Goal: Task Accomplishment & Management: Complete application form

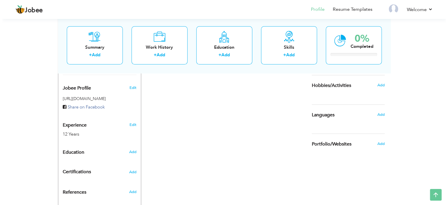
scroll to position [168, 0]
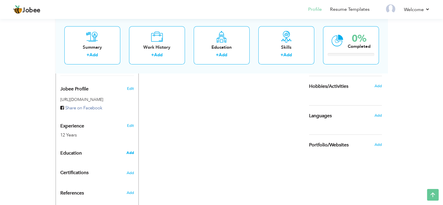
click at [127, 150] on span "Add" at bounding box center [130, 152] width 8 height 5
radio input "true"
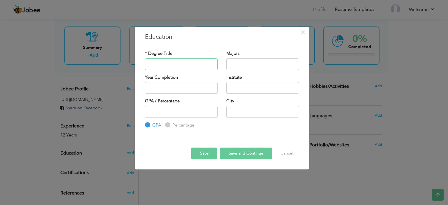
paste input "Govt Comprehensive boys school [GEOGRAPHIC_DATA] / Matric Computer science (201…"
type input "Govt Comprehensive boys school [GEOGRAPHIC_DATA] / Matric Computer science (201…"
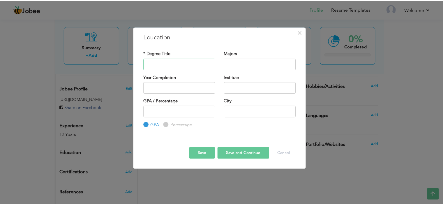
scroll to position [0, 0]
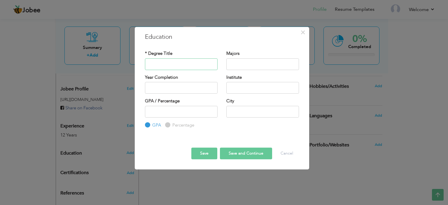
click at [157, 65] on input "text" at bounding box center [181, 64] width 73 height 12
paste input "Govt Comprehensive boys school"
click at [200, 64] on input "Govt Comprehensive boys school" at bounding box center [181, 64] width 73 height 12
type input "Govt Comprehensive boys School"
click at [246, 107] on input "text" at bounding box center [262, 112] width 73 height 12
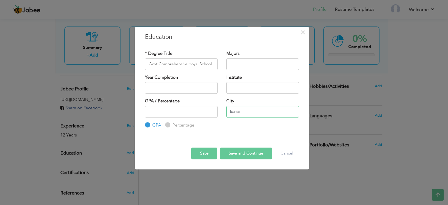
type input "[GEOGRAPHIC_DATA]"
click at [189, 93] on input "text" at bounding box center [181, 88] width 73 height 12
click at [197, 88] on input "2025" at bounding box center [181, 88] width 73 height 12
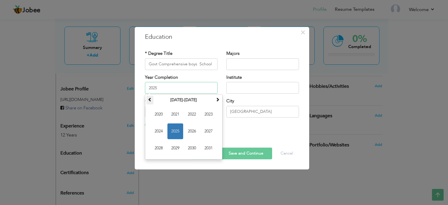
click at [151, 98] on span at bounding box center [150, 99] width 4 height 4
click at [170, 114] on span "2011" at bounding box center [175, 114] width 16 height 16
type input "2011"
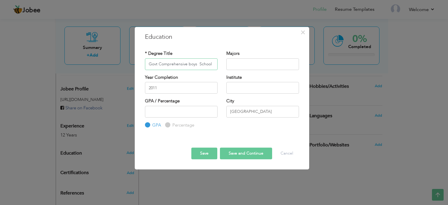
click at [201, 61] on input "Govt Comprehensive boys School" at bounding box center [181, 64] width 73 height 12
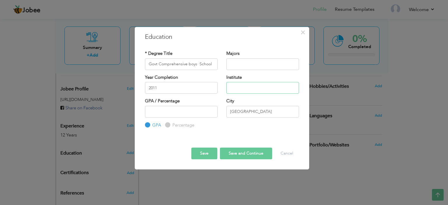
click at [239, 82] on input "text" at bounding box center [262, 88] width 73 height 12
paste input "Govt Comprehensive boys School"
type input "Govt Comprehensive boys School"
click at [178, 61] on input "Govt Comprehensive boys School" at bounding box center [181, 64] width 73 height 12
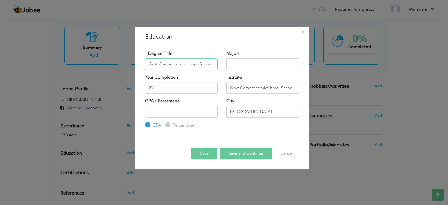
click at [178, 61] on input "Govt Comprehensive boys School" at bounding box center [181, 64] width 73 height 12
type input "Matric"
click at [211, 154] on button "Save" at bounding box center [204, 153] width 26 height 12
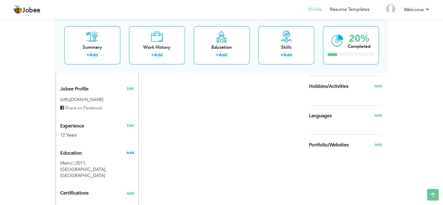
click at [133, 150] on span "Add" at bounding box center [130, 152] width 8 height 5
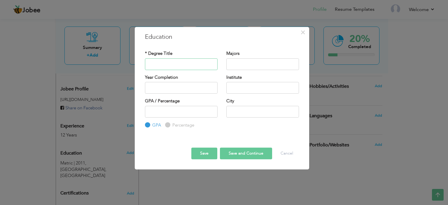
paste input "Govt. [GEOGRAPHIC_DATA]"
type input "Govt. [GEOGRAPHIC_DATA]"
click at [237, 91] on input "text" at bounding box center [262, 88] width 73 height 12
type input "v"
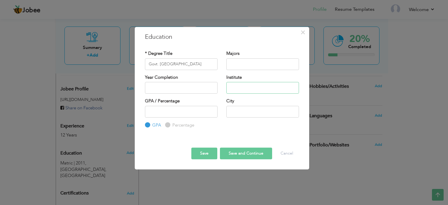
paste input "Govt. [GEOGRAPHIC_DATA]"
type input "Govt. [GEOGRAPHIC_DATA]"
click at [159, 61] on input "Govt. [GEOGRAPHIC_DATA]" at bounding box center [181, 64] width 73 height 12
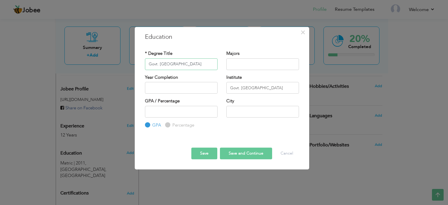
click at [159, 61] on input "Govt. [GEOGRAPHIC_DATA]" at bounding box center [181, 64] width 73 height 12
paste input "Intermediat"
type input "Intermediate"
click at [186, 85] on input "text" at bounding box center [181, 88] width 73 height 12
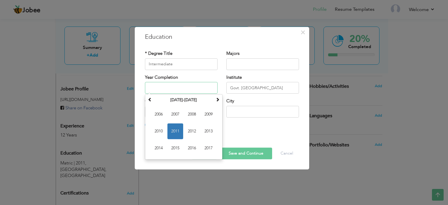
paste input "2014"
click at [159, 148] on span "2014" at bounding box center [159, 148] width 16 height 16
type input "2014"
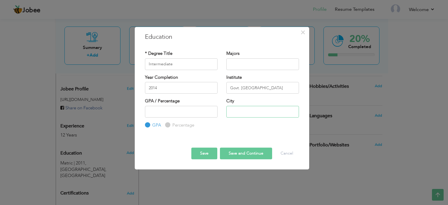
click at [236, 109] on input "text" at bounding box center [262, 112] width 73 height 12
type input "[GEOGRAPHIC_DATA]"
click at [206, 156] on button "Save" at bounding box center [204, 153] width 26 height 12
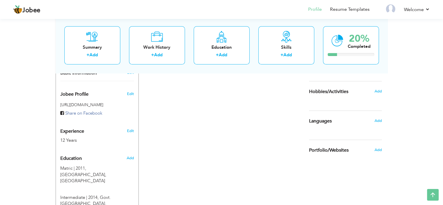
scroll to position [163, 0]
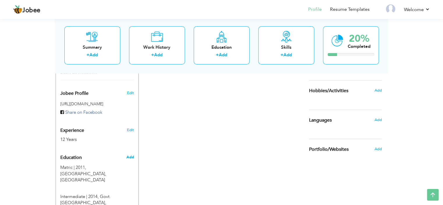
click at [130, 154] on span "Add" at bounding box center [130, 156] width 8 height 5
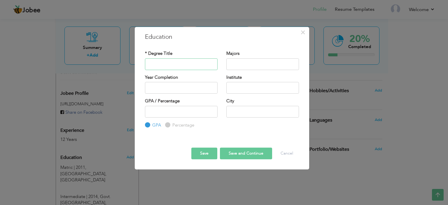
click at [161, 65] on input "text" at bounding box center [181, 64] width 73 height 12
type input "Bachelor's of Commerce"
click at [167, 69] on input "Bachelor's of Commerce" at bounding box center [181, 64] width 73 height 12
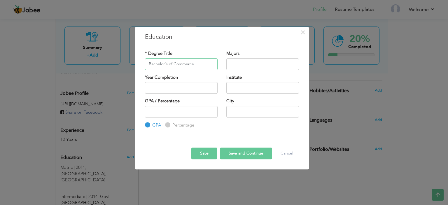
click at [167, 69] on input "Bachelor's of Commerce" at bounding box center [181, 64] width 73 height 12
click at [182, 83] on input "text" at bounding box center [181, 88] width 73 height 12
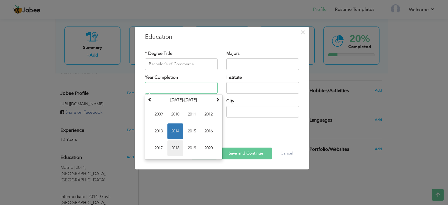
click at [175, 145] on span "2018" at bounding box center [175, 148] width 16 height 16
type input "2018"
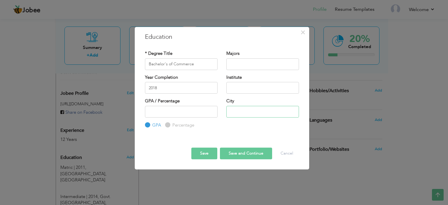
click at [247, 110] on input "text" at bounding box center [262, 112] width 73 height 12
type input "[GEOGRAPHIC_DATA]"
click at [182, 63] on input "Bachelor's of Commerce" at bounding box center [181, 64] width 73 height 12
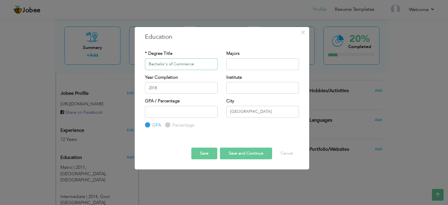
click at [182, 63] on input "Bachelor's of Commerce" at bounding box center [181, 64] width 73 height 12
click at [261, 91] on input "text" at bounding box center [262, 88] width 73 height 12
type input "[GEOGRAPHIC_DATA]"
click at [202, 155] on button "Save" at bounding box center [204, 153] width 26 height 12
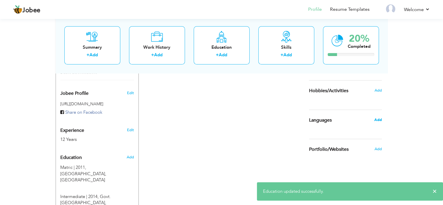
click at [377, 117] on span "Add" at bounding box center [378, 119] width 8 height 5
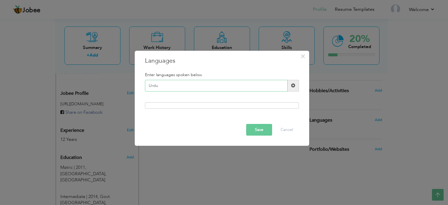
type input "Urdu"
click at [294, 84] on span at bounding box center [293, 85] width 4 height 4
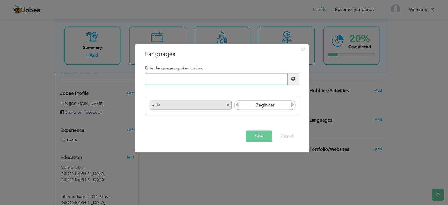
click at [253, 81] on input "text" at bounding box center [216, 79] width 142 height 12
type input "English"
click at [295, 81] on span at bounding box center [292, 79] width 11 height 12
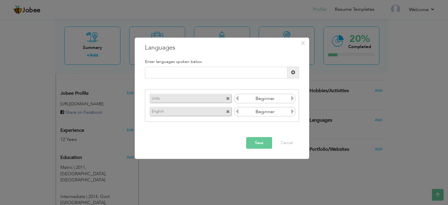
click at [265, 142] on button "Save" at bounding box center [259, 143] width 26 height 12
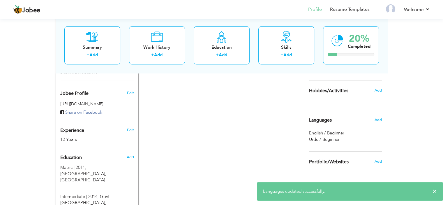
click at [339, 131] on span "English / Beginner" at bounding box center [326, 133] width 35 height 6
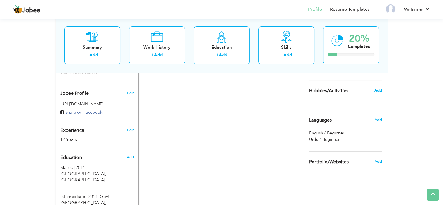
click at [379, 89] on span "Add" at bounding box center [378, 90] width 8 height 5
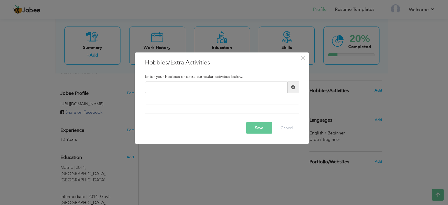
click at [379, 89] on div "× Hobbies/Extra Activities Enter your hobbies or extra curricular activities be…" at bounding box center [224, 102] width 448 height 205
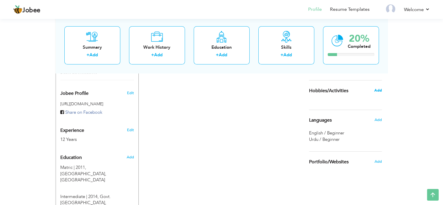
click at [379, 89] on span "Add" at bounding box center [378, 90] width 8 height 5
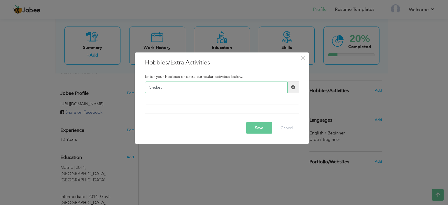
type input "Cricket"
click at [294, 88] on span at bounding box center [293, 87] width 4 height 4
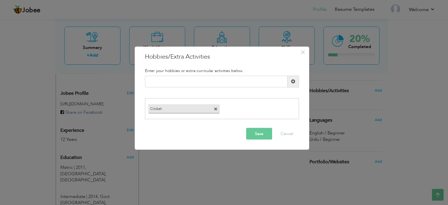
click at [259, 131] on button "Save" at bounding box center [259, 134] width 26 height 12
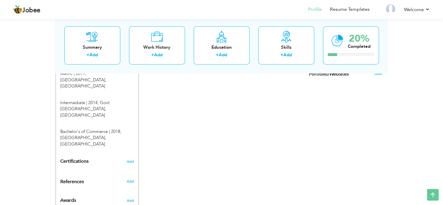
scroll to position [259, 0]
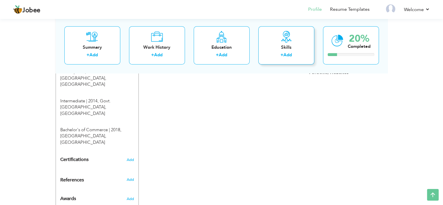
click at [298, 40] on div "Skills + Add" at bounding box center [286, 45] width 56 height 38
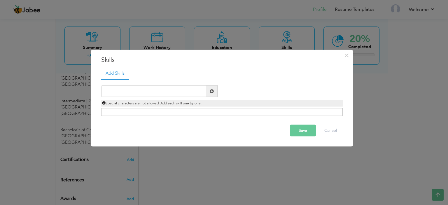
click at [209, 89] on span at bounding box center [211, 91] width 11 height 12
type input "s"
click at [331, 128] on button "Cancel" at bounding box center [330, 131] width 24 height 12
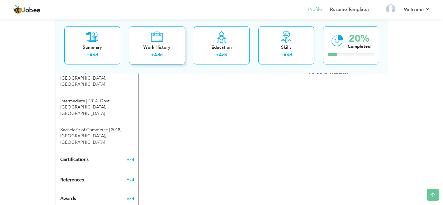
click at [161, 36] on icon at bounding box center [157, 37] width 12 height 12
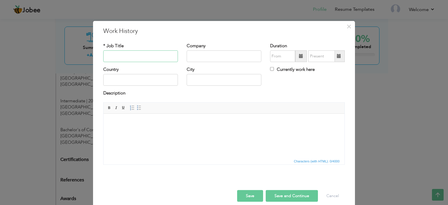
paste input "CALL CENTER REPRESENTATIVES"
type input "CALL CENTER REPRESENTATIVES"
click at [221, 54] on input "text" at bounding box center [223, 56] width 75 height 12
type input "Pizza Crust"
click at [151, 77] on input "text" at bounding box center [140, 80] width 75 height 12
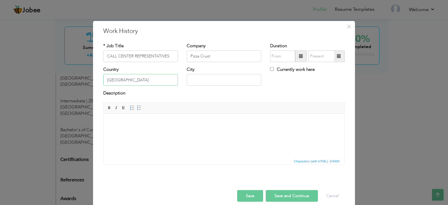
type input "[GEOGRAPHIC_DATA]"
click at [196, 82] on input "text" at bounding box center [223, 80] width 75 height 12
type input "[GEOGRAPHIC_DATA]"
click at [297, 59] on span at bounding box center [301, 56] width 12 height 12
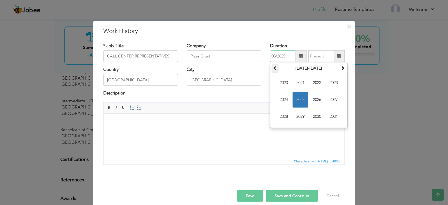
click at [273, 70] on span at bounding box center [275, 68] width 4 height 4
click at [341, 68] on span at bounding box center [342, 68] width 4 height 4
click at [298, 86] on span "2011" at bounding box center [300, 83] width 16 height 16
click at [311, 86] on span "Mar" at bounding box center [317, 83] width 16 height 16
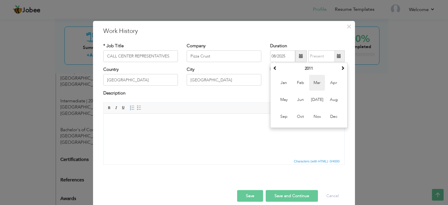
type input "03/2011"
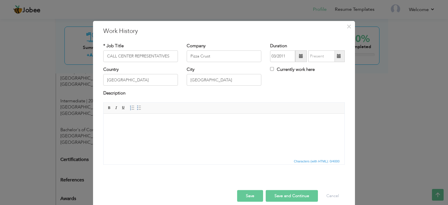
click at [337, 60] on span at bounding box center [338, 56] width 11 height 12
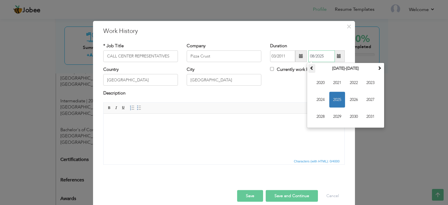
click at [308, 71] on th at bounding box center [311, 68] width 7 height 9
click at [351, 79] on span "2012" at bounding box center [354, 83] width 16 height 16
click at [367, 101] on span "Aug" at bounding box center [370, 100] width 16 height 16
type input "08/2012"
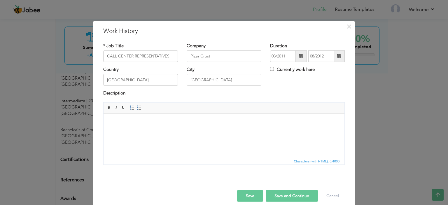
click at [153, 128] on html at bounding box center [223, 122] width 241 height 18
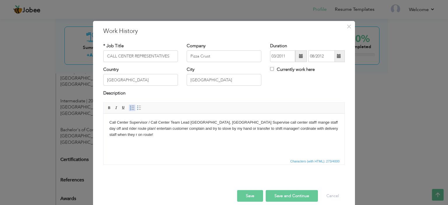
click at [130, 108] on span at bounding box center [132, 107] width 5 height 5
click at [137, 108] on span at bounding box center [139, 107] width 5 height 5
click at [217, 121] on li "Call Center Supervisor / Call Center Team Lead [GEOGRAPHIC_DATA], [GEOGRAPHIC_D…" at bounding box center [224, 128] width 206 height 18
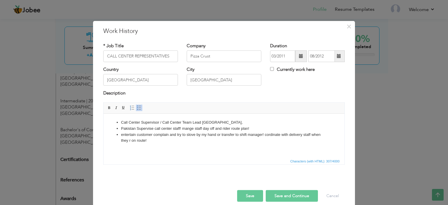
click at [195, 123] on li "Call Center Supervisor / Call Center Team Lead [GEOGRAPHIC_DATA]," at bounding box center [224, 122] width 206 height 6
drag, startPoint x: 223, startPoint y: 123, endPoint x: 101, endPoint y: 123, distance: 121.8
click at [103, 123] on html "Call Center Supervisor / Call Center Team Lead [GEOGRAPHIC_DATA], [GEOGRAPHIC_D…" at bounding box center [223, 131] width 241 height 36
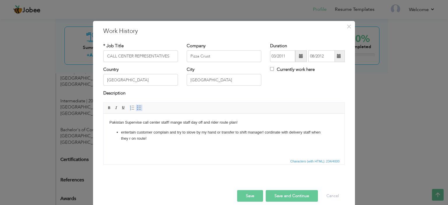
click at [136, 105] on link "Insert/Remove Bulleted List" at bounding box center [139, 108] width 6 height 6
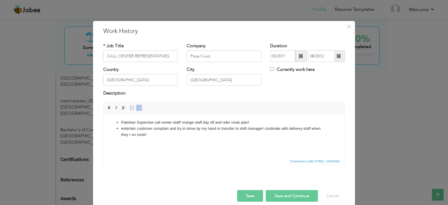
click at [184, 124] on li "Pakistan Supervise call center staff! mange staff day off and rider route plan!" at bounding box center [224, 122] width 206 height 6
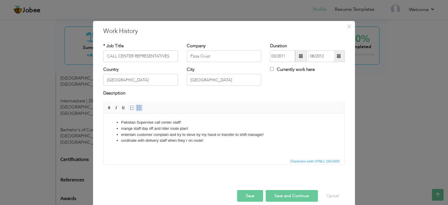
click at [223, 144] on html "Pakistan Supervise call center staff! mange staff day off and rider route plan!…" at bounding box center [223, 131] width 241 height 36
click at [139, 59] on input "CALL CENTER REPRESENTATIVES" at bounding box center [140, 56] width 75 height 12
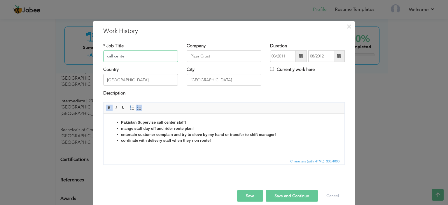
click at [125, 53] on input "call center" at bounding box center [140, 56] width 75 height 12
paste input "CALL CENTER REPRESENTATIVES"
click at [151, 58] on input "CALL CENTER REPRESENTATIVES" at bounding box center [140, 56] width 75 height 12
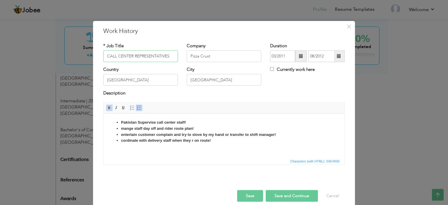
click at [151, 58] on input "CALL CENTER REPRESENTATIVES" at bounding box center [140, 56] width 75 height 12
paste input "Call Center Representative"
type input "Call Center Representative"
click at [252, 197] on button "Save" at bounding box center [250, 196] width 26 height 12
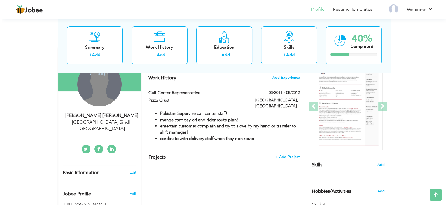
scroll to position [60, 0]
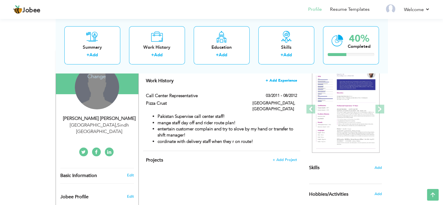
click at [290, 80] on span "+ Add Experience" at bounding box center [281, 80] width 31 height 4
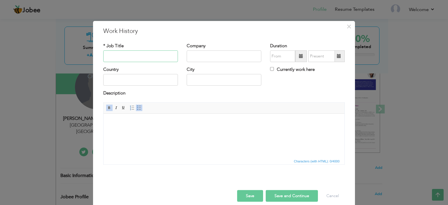
paste input "[DOMAIN_NAME] -"
type input "S"
click at [174, 59] on input "[DOMAIN_NAME]" at bounding box center [140, 56] width 75 height 12
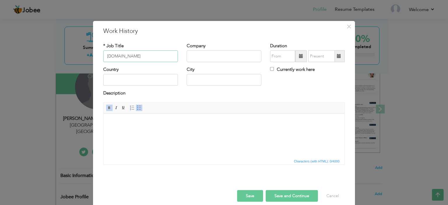
click at [174, 59] on input "[DOMAIN_NAME]" at bounding box center [140, 56] width 75 height 12
type input "[DOMAIN_NAME]"
click at [332, 196] on button "Cancel" at bounding box center [332, 196] width 24 height 12
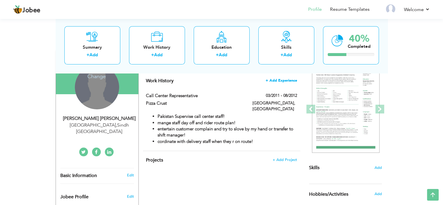
click at [288, 78] on span "+ Add Experience" at bounding box center [281, 80] width 31 height 4
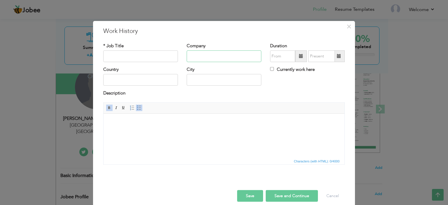
click at [217, 58] on input "text" at bounding box center [223, 56] width 75 height 12
paste input "[DOMAIN_NAME]"
type input "[DOMAIN_NAME]"
click at [126, 52] on input "text" at bounding box center [140, 56] width 75 height 12
paste input "Logistics Coordinator / Logistics Officer"
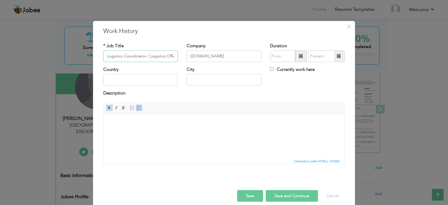
scroll to position [0, 4]
type input "Logistics Coordinator / Logistics Officer"
click at [121, 79] on input "text" at bounding box center [140, 80] width 75 height 12
type input "[GEOGRAPHIC_DATA]"
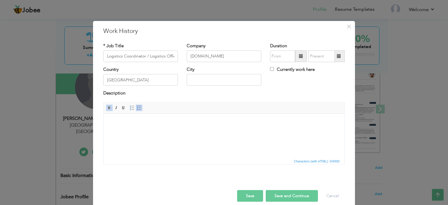
drag, startPoint x: 190, startPoint y: 87, endPoint x: 191, endPoint y: 81, distance: 6.4
click at [191, 81] on div "City" at bounding box center [223, 78] width 83 height 24
click at [191, 81] on input "text" at bounding box center [223, 80] width 75 height 12
type input "[GEOGRAPHIC_DATA]"
click at [299, 56] on span at bounding box center [301, 56] width 4 height 4
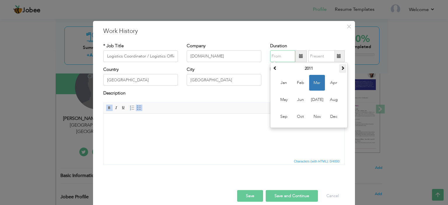
click at [339, 70] on th at bounding box center [342, 68] width 7 height 9
click at [300, 83] on span "Feb" at bounding box center [300, 83] width 16 height 16
type input "02/2012"
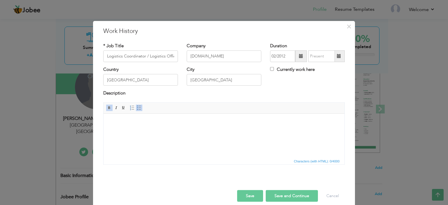
click at [333, 57] on span at bounding box center [338, 56] width 11 height 12
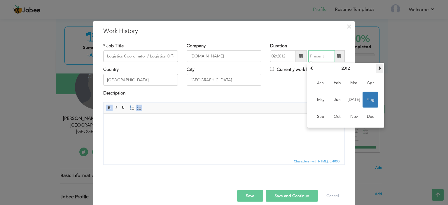
click at [377, 72] on th at bounding box center [379, 68] width 7 height 9
click at [367, 113] on span "Dec" at bounding box center [370, 117] width 16 height 16
type input "12/2013"
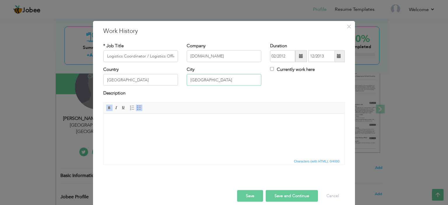
click at [206, 85] on input "[GEOGRAPHIC_DATA]" at bounding box center [223, 80] width 75 height 12
click at [113, 131] on html at bounding box center [223, 122] width 241 height 18
click at [148, 123] on body at bounding box center [223, 122] width 229 height 6
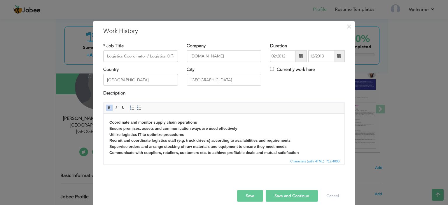
click at [251, 196] on button "Save" at bounding box center [250, 196] width 26 height 12
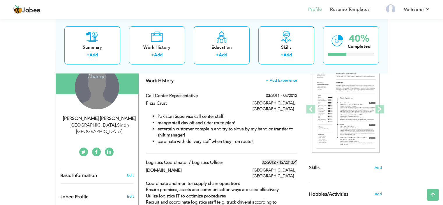
click at [284, 159] on label "02/2012 - 12/2013" at bounding box center [279, 162] width 35 height 6
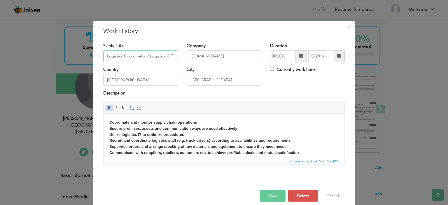
scroll to position [0, 4]
click at [338, 54] on span at bounding box center [339, 56] width 4 height 4
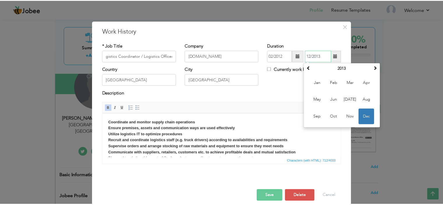
scroll to position [0, 0]
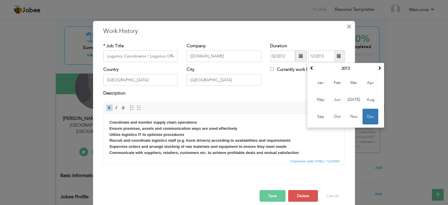
click at [346, 24] on span "×" at bounding box center [348, 26] width 5 height 10
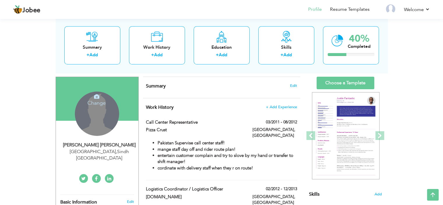
scroll to position [31, 0]
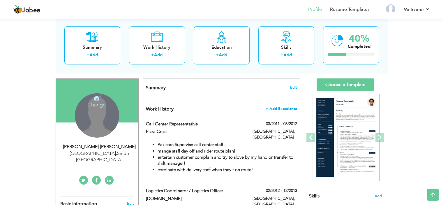
click at [287, 110] on span "+ Add Experience" at bounding box center [281, 109] width 31 height 4
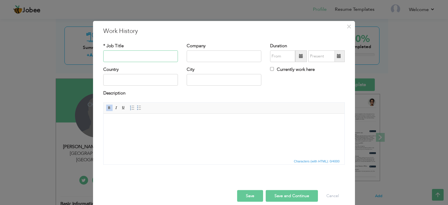
paste input "DISPATCH SUPERVISOR"
type input "DISPATCH SUPERVISOR"
click at [203, 57] on input "text" at bounding box center [223, 56] width 75 height 12
type input "Foodpanda"
click at [156, 81] on input "text" at bounding box center [140, 80] width 75 height 12
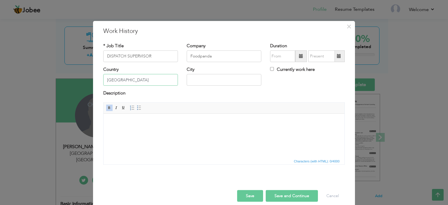
type input "[GEOGRAPHIC_DATA]"
click at [209, 82] on input "text" at bounding box center [223, 80] width 75 height 12
type input "[GEOGRAPHIC_DATA]"
click at [304, 56] on span at bounding box center [301, 56] width 12 height 12
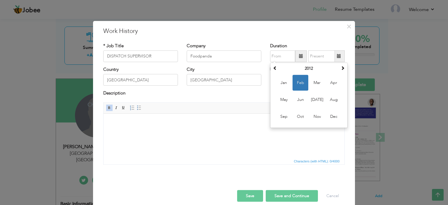
click at [239, 127] on html at bounding box center [223, 122] width 241 height 18
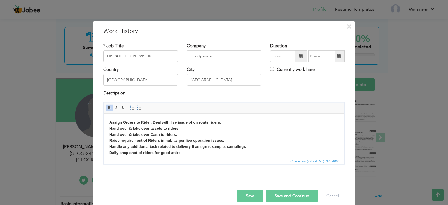
click at [295, 54] on span at bounding box center [301, 56] width 12 height 12
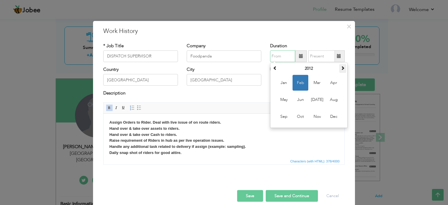
click at [342, 71] on th at bounding box center [342, 68] width 7 height 9
click at [288, 102] on span "May" at bounding box center [284, 100] width 16 height 16
type input "05/2014"
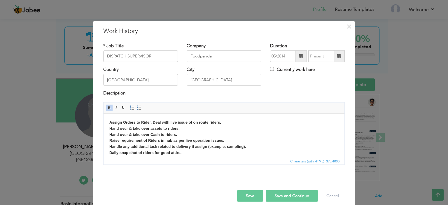
click at [336, 59] on span at bounding box center [338, 56] width 11 height 12
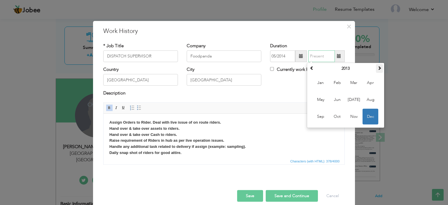
click at [376, 71] on th at bounding box center [379, 68] width 7 height 9
click at [309, 67] on span at bounding box center [311, 68] width 4 height 4
click at [350, 85] on span "Mar" at bounding box center [354, 83] width 16 height 16
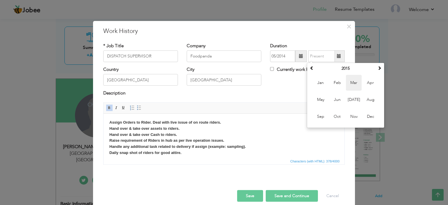
type input "03/2015"
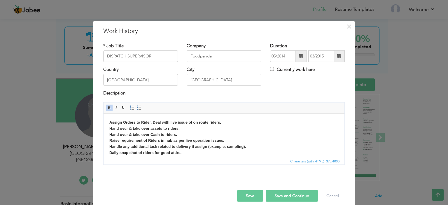
click at [251, 201] on button "Save" at bounding box center [250, 196] width 26 height 12
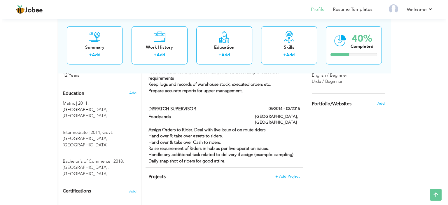
scroll to position [259, 0]
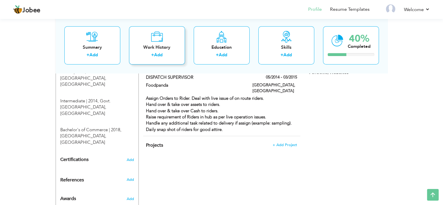
click at [172, 52] on div "+ Add" at bounding box center [157, 56] width 47 height 8
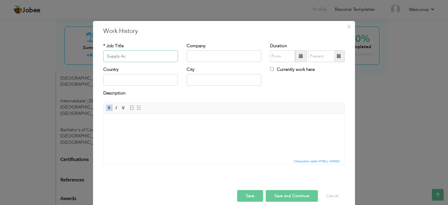
click at [124, 57] on input "Supply Ac" at bounding box center [140, 56] width 75 height 12
click at [149, 52] on input "Supply Ac" at bounding box center [140, 56] width 75 height 12
paste input "supply associate"
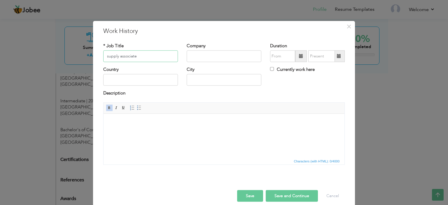
type input "supply associate"
click at [199, 56] on input "text" at bounding box center [223, 56] width 75 height 12
type input "Foodpanda"
click at [152, 85] on input "text" at bounding box center [140, 80] width 75 height 12
type input "K"
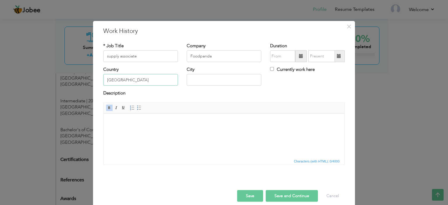
type input "[GEOGRAPHIC_DATA]"
click at [207, 77] on input "text" at bounding box center [223, 80] width 75 height 12
type input "[GEOGRAPHIC_DATA]"
click at [156, 131] on html at bounding box center [223, 122] width 241 height 18
click at [184, 123] on body at bounding box center [223, 122] width 229 height 6
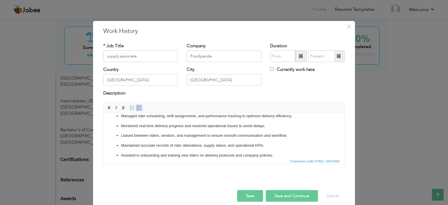
scroll to position [7, 0]
click at [137, 105] on span at bounding box center [139, 107] width 5 height 5
click at [145, 137] on p "Monitored real-time delivery progress and resolved operational issues to avoid …" at bounding box center [224, 135] width 206 height 6
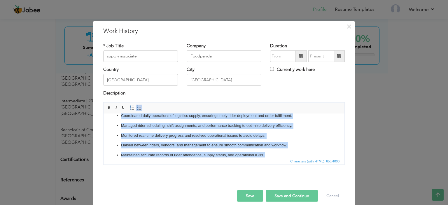
click at [137, 106] on span at bounding box center [139, 107] width 5 height 5
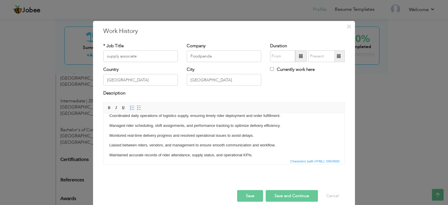
click at [134, 135] on p "Monitored real-time delivery progress and resolved operational issues to avoid …" at bounding box center [223, 135] width 229 height 6
click at [107, 107] on span at bounding box center [109, 107] width 5 height 5
click at [132, 142] on p "Liaised between riders, vendors, and management to ensure smooth communication …" at bounding box center [223, 145] width 229 height 6
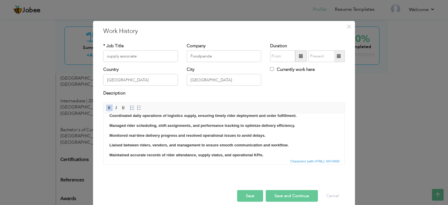
click at [132, 142] on p "Liaised between riders, vendors, and management to ensure smooth communication …" at bounding box center [223, 145] width 229 height 6
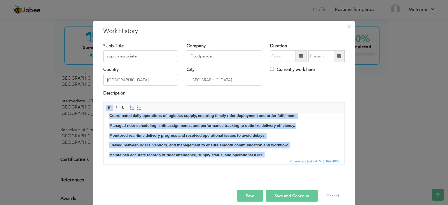
copy body "Coordinated daily operations of logistics supply, ensuring timely rider deploym…"
click at [189, 131] on body "Coordinated daily operations of logistics supply, ensuring timely rider deploym…" at bounding box center [223, 139] width 229 height 55
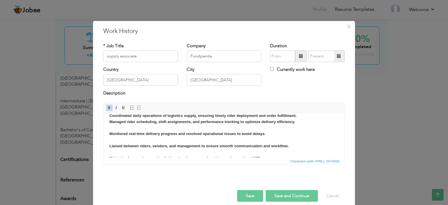
scroll to position [22, 0]
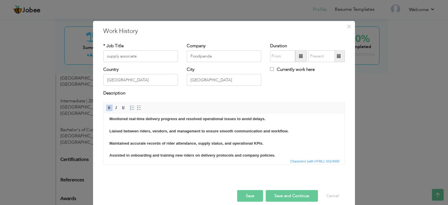
click at [156, 149] on body "Coordinated daily operations of logistics supply, ensuring timely rider deploym…" at bounding box center [223, 128] width 229 height 61
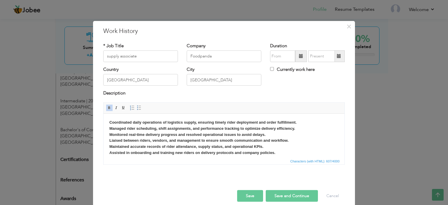
scroll to position [4, 0]
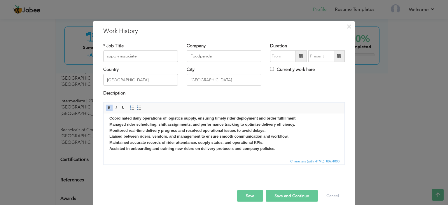
drag, startPoint x: 343, startPoint y: 149, endPoint x: 442, endPoint y: 275, distance: 160.6
click at [283, 149] on body "Coordinated daily operations of logistics supply, ensuring timely rider deploym…" at bounding box center [223, 133] width 229 height 36
click at [299, 54] on span at bounding box center [301, 56] width 4 height 4
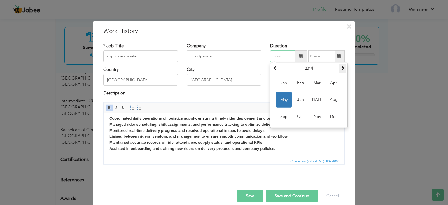
click at [340, 67] on span at bounding box center [342, 68] width 4 height 4
click at [285, 82] on span "Jan" at bounding box center [284, 83] width 16 height 16
type input "01/2016"
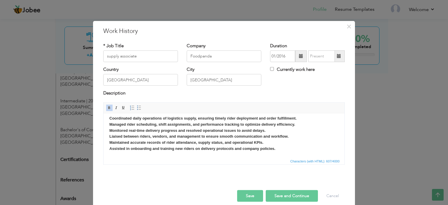
click at [339, 57] on span at bounding box center [338, 56] width 11 height 12
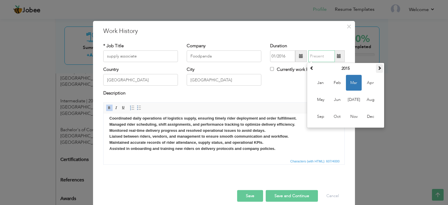
click at [377, 70] on span at bounding box center [379, 68] width 4 height 4
click at [334, 114] on span "Oct" at bounding box center [337, 117] width 16 height 16
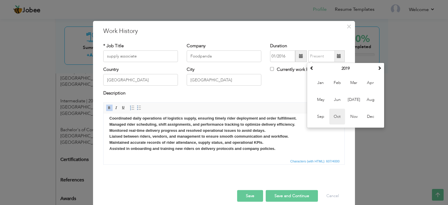
type input "10/2019"
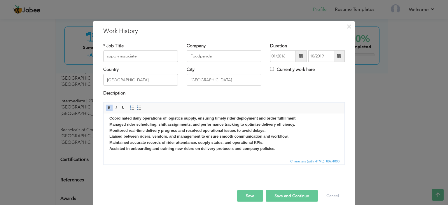
click at [282, 96] on div "Description" at bounding box center [223, 94] width 241 height 8
click at [251, 195] on button "Save" at bounding box center [250, 196] width 26 height 12
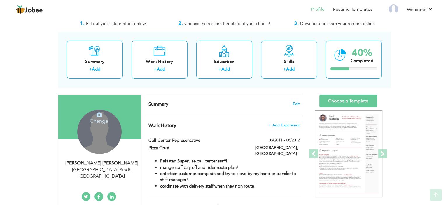
scroll to position [7, 0]
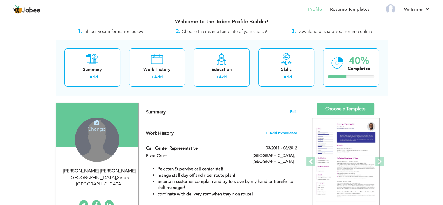
click at [287, 134] on span "+ Add Experience" at bounding box center [281, 133] width 31 height 4
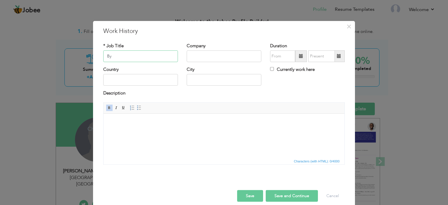
type input "B"
click at [133, 59] on input "Complaint Officer" at bounding box center [140, 56] width 75 height 12
type input "Complaint Officer"
click at [186, 60] on input "text" at bounding box center [223, 56] width 75 height 12
type input "Bykea"
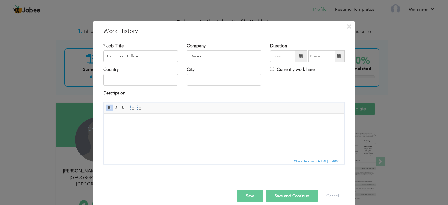
click at [196, 72] on div "City" at bounding box center [223, 75] width 75 height 19
click at [198, 79] on input "text" at bounding box center [223, 80] width 75 height 12
type input "[GEOGRAPHIC_DATA]"
click at [134, 80] on input "text" at bounding box center [140, 80] width 75 height 12
type input "[GEOGRAPHIC_DATA]"
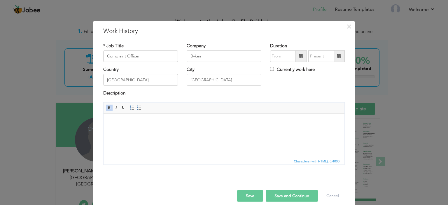
click at [137, 125] on html at bounding box center [223, 122] width 241 height 18
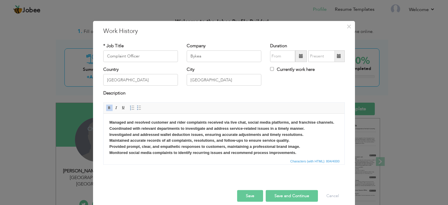
scroll to position [3, 0]
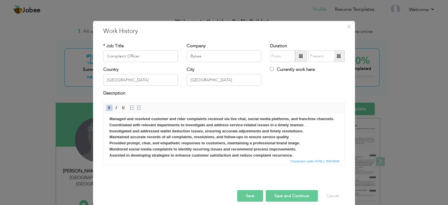
click at [295, 56] on span at bounding box center [301, 56] width 12 height 12
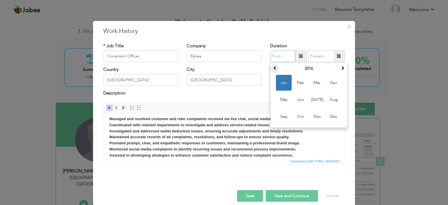
click at [274, 69] on span at bounding box center [275, 68] width 4 height 4
click at [341, 67] on span at bounding box center [342, 68] width 4 height 4
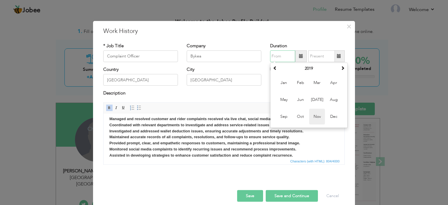
click at [318, 112] on span "Nov" at bounding box center [317, 117] width 16 height 16
type input "11/2019"
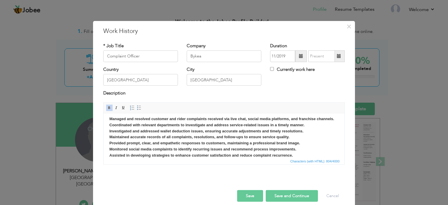
click at [338, 59] on span at bounding box center [338, 56] width 11 height 12
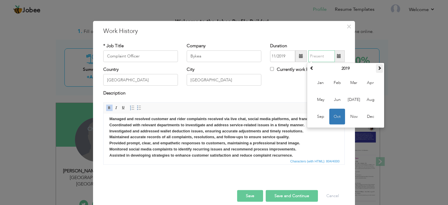
click at [376, 72] on th at bounding box center [379, 68] width 7 height 9
click at [357, 99] on span "[DATE]" at bounding box center [354, 100] width 16 height 16
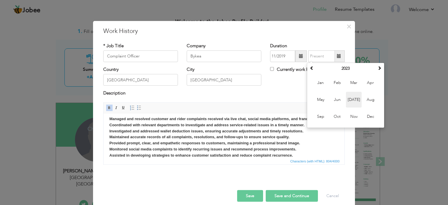
type input "07/2023"
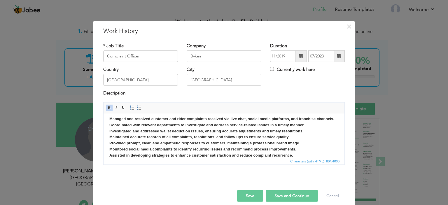
click at [254, 197] on button "Save" at bounding box center [250, 196] width 26 height 12
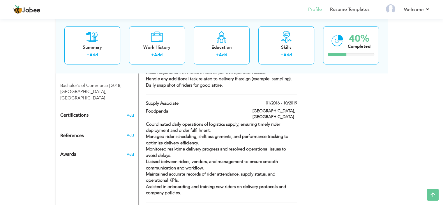
scroll to position [291, 0]
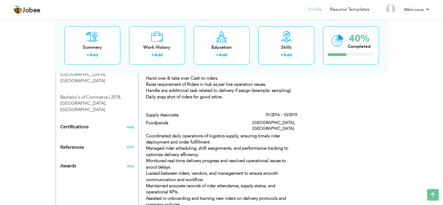
click at [331, 147] on div "Choose a Template ‹" at bounding box center [346, 76] width 83 height 516
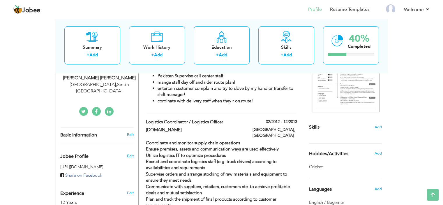
scroll to position [0, 0]
